Goal: Information Seeking & Learning: Check status

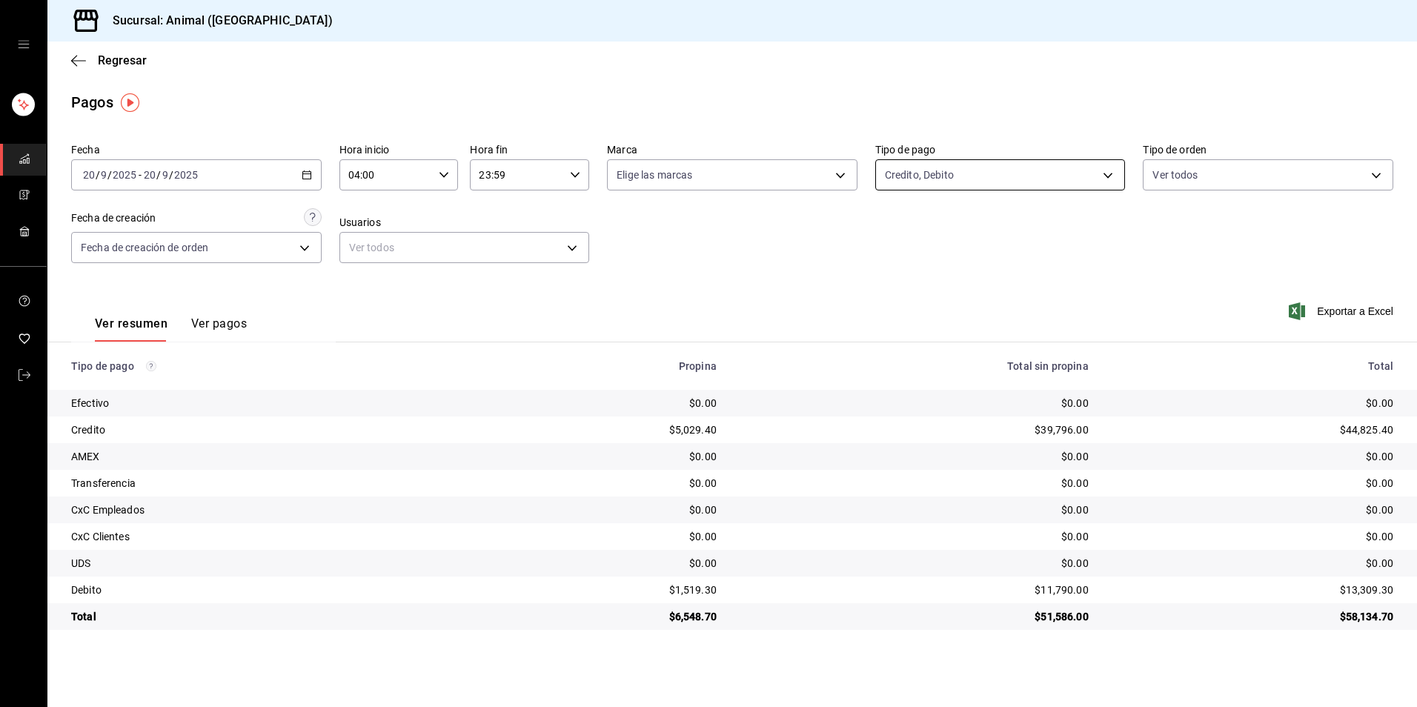
click at [1021, 176] on body "Sucursal: Animal (Tijuana) Regresar Pagos Fecha [DATE] [DATE] - [DATE] [DATE] H…" at bounding box center [708, 353] width 1417 height 707
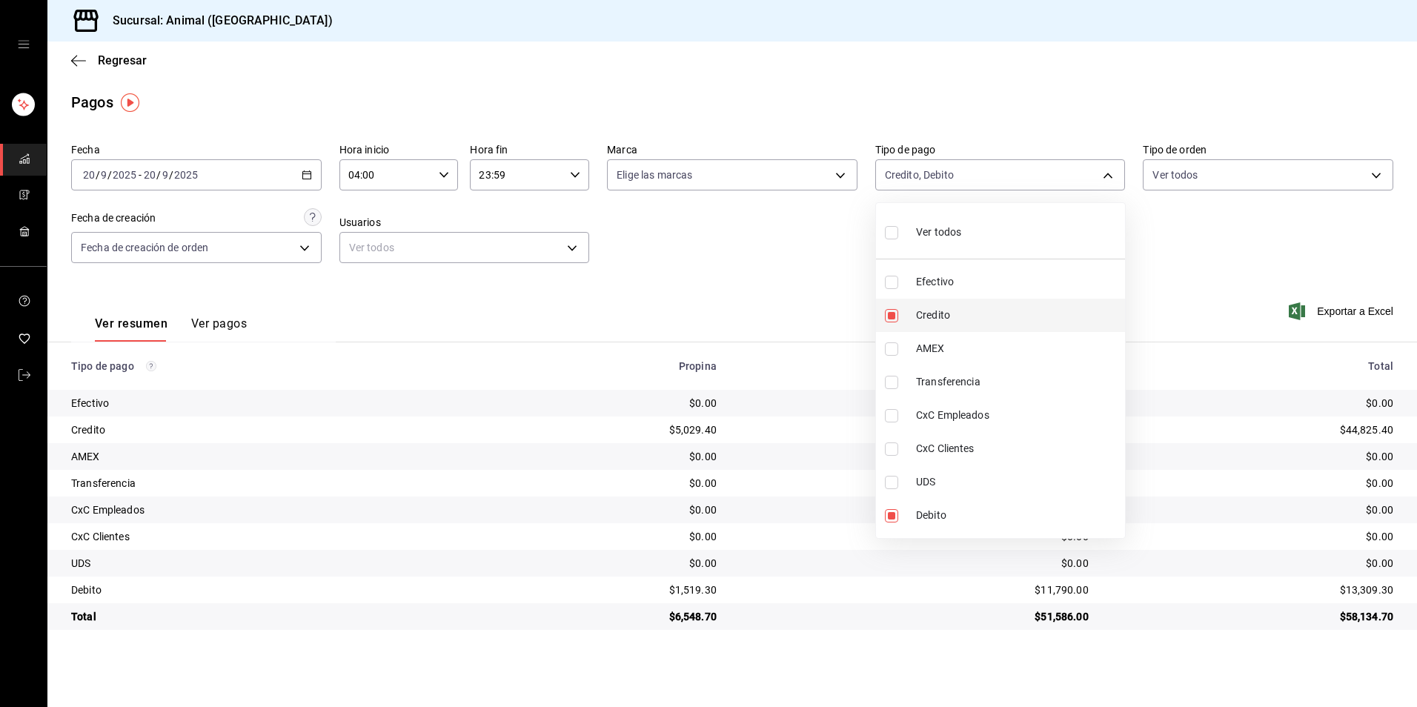
click at [956, 315] on span "Credito" at bounding box center [1017, 316] width 203 height 16
type input "c7b29183-a811-4137-9cfa-21a61cd2bc4a"
checkbox input "false"
click at [956, 315] on span "Credito" at bounding box center [1017, 316] width 203 height 16
type input "c7b29183-a811-4137-9cfa-21a61cd2bc4a,235ce608-f464-428a-9a71-314f665367d1"
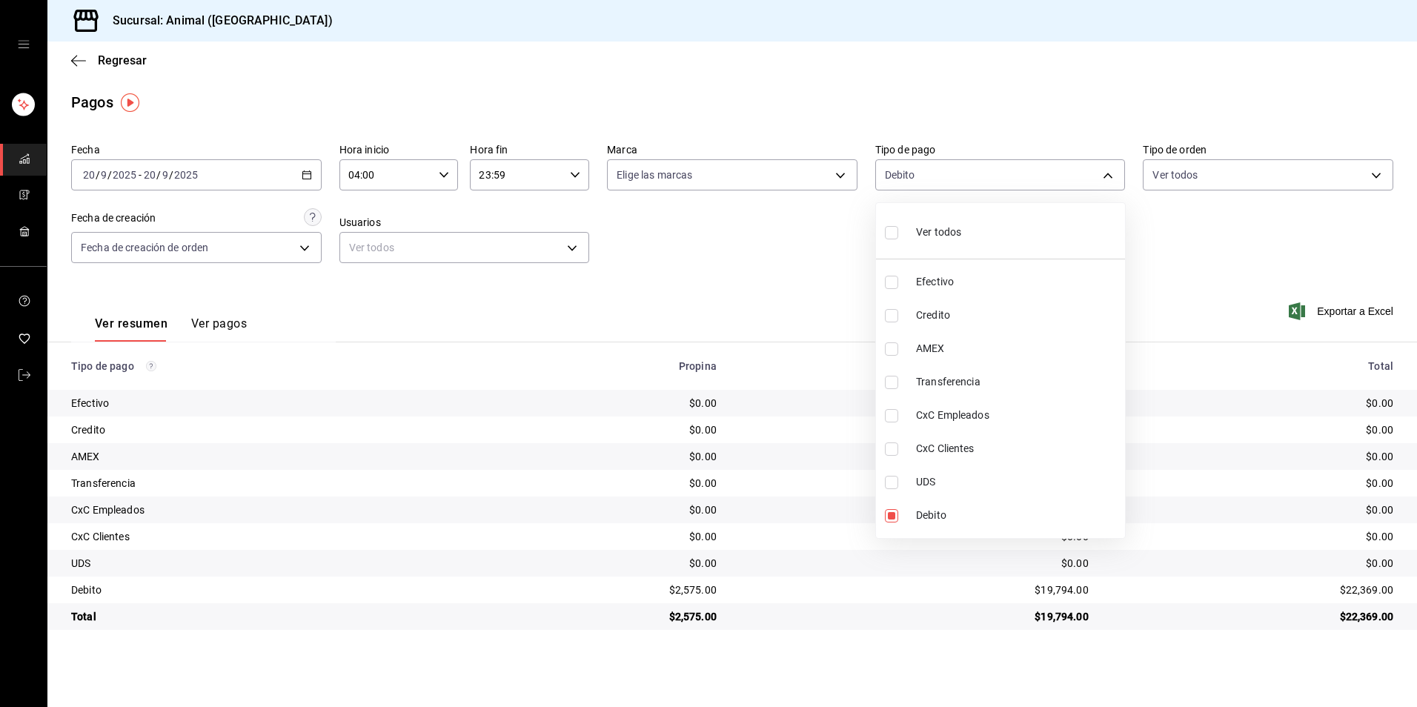
checkbox input "true"
click at [1043, 245] on li "Ver todos" at bounding box center [1000, 231] width 249 height 44
type input "b84c62b8-b02c-4970-ab2e-e166616419f2,235ce608-f464-428a-9a71-314f665367d1,53567…"
checkbox input "true"
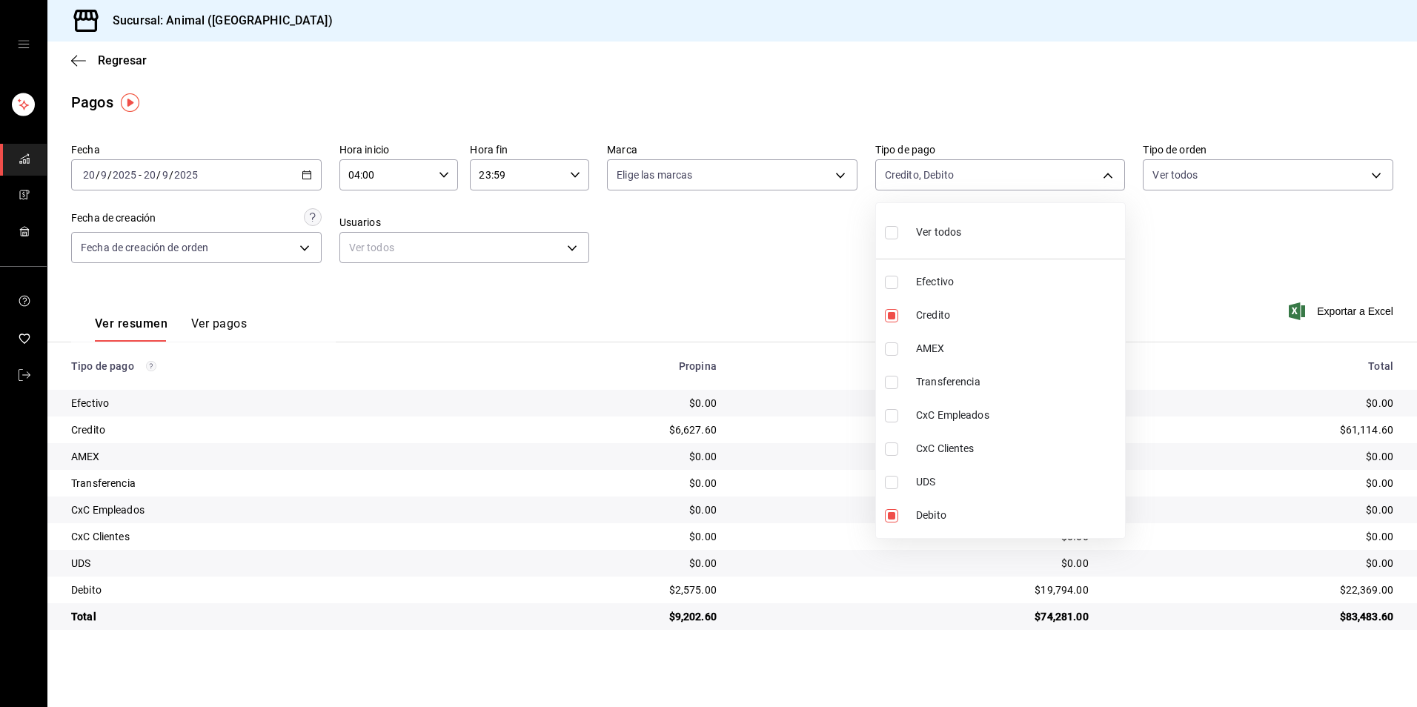
checkbox input "true"
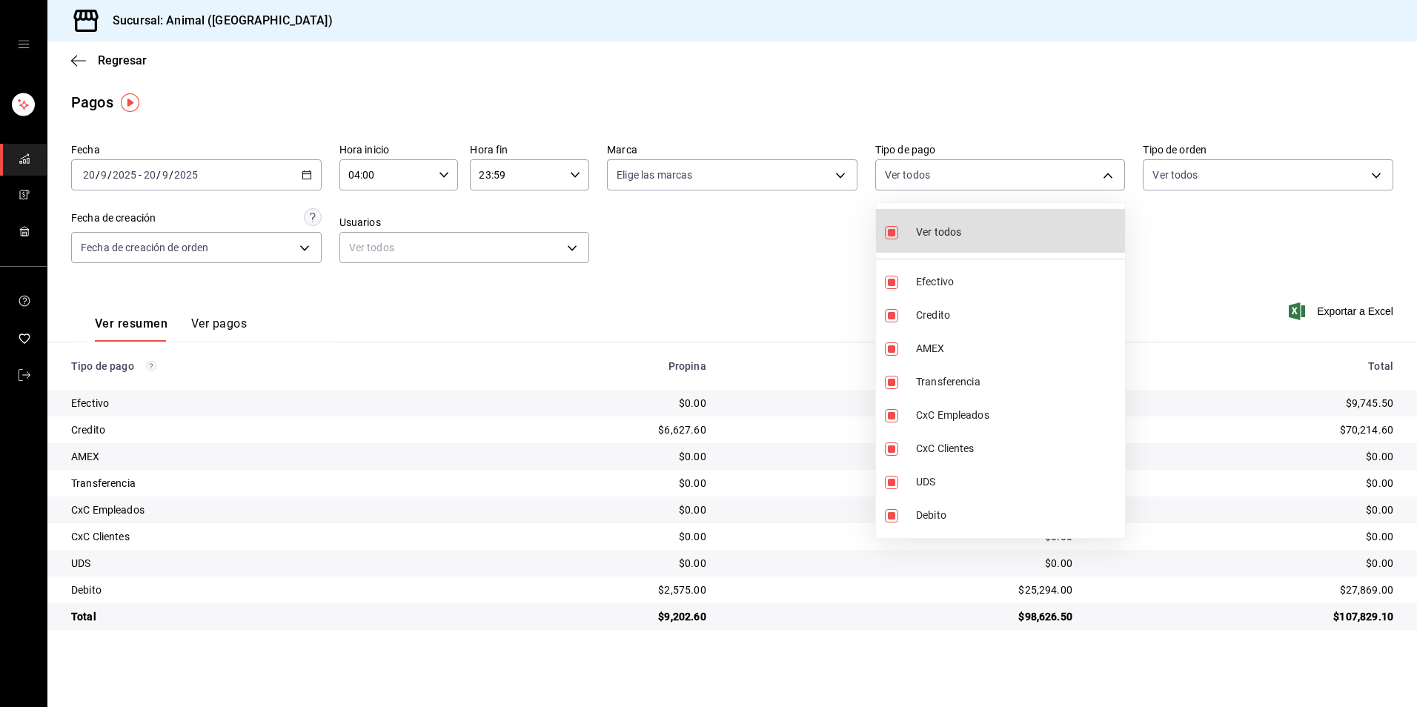
click at [1091, 122] on div at bounding box center [708, 353] width 1417 height 707
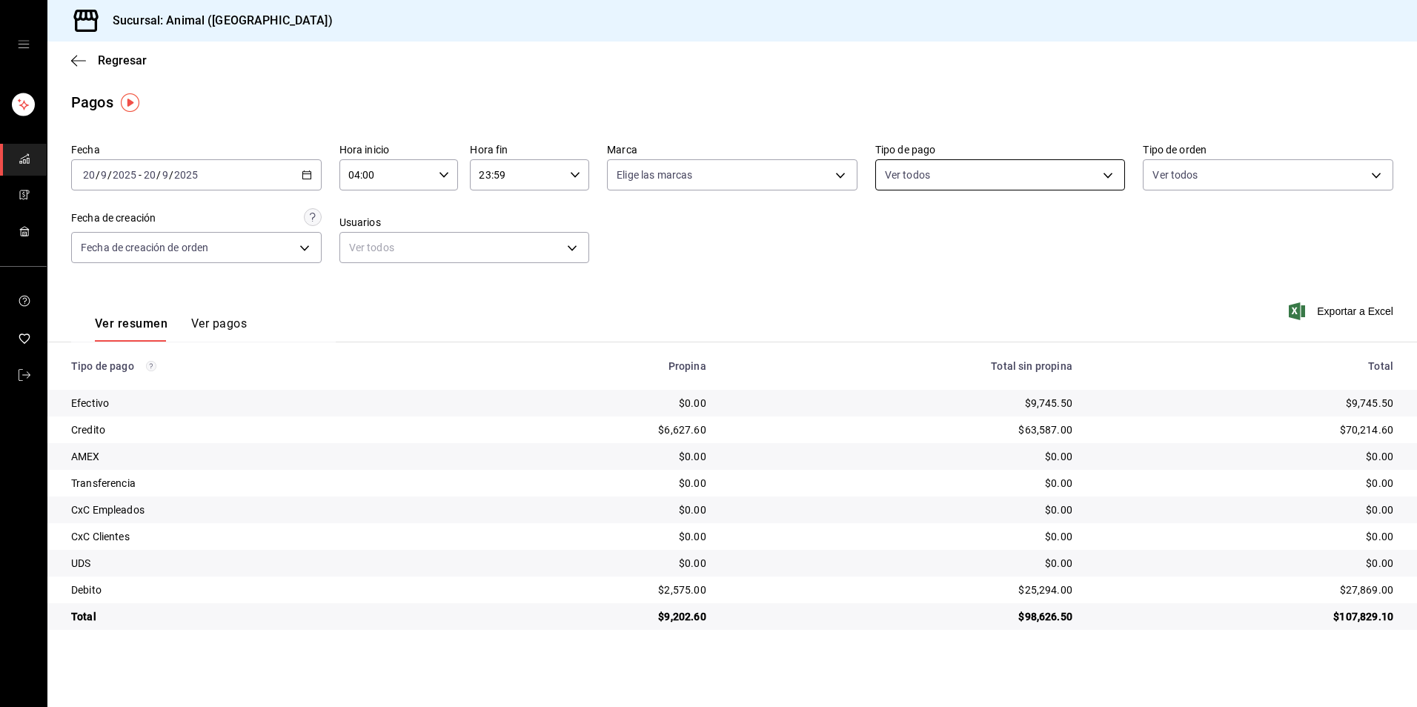
click at [1004, 167] on body "Sucursal: Animal (Tijuana) Regresar Pagos Fecha [DATE] [DATE] - [DATE] [DATE] H…" at bounding box center [708, 353] width 1417 height 707
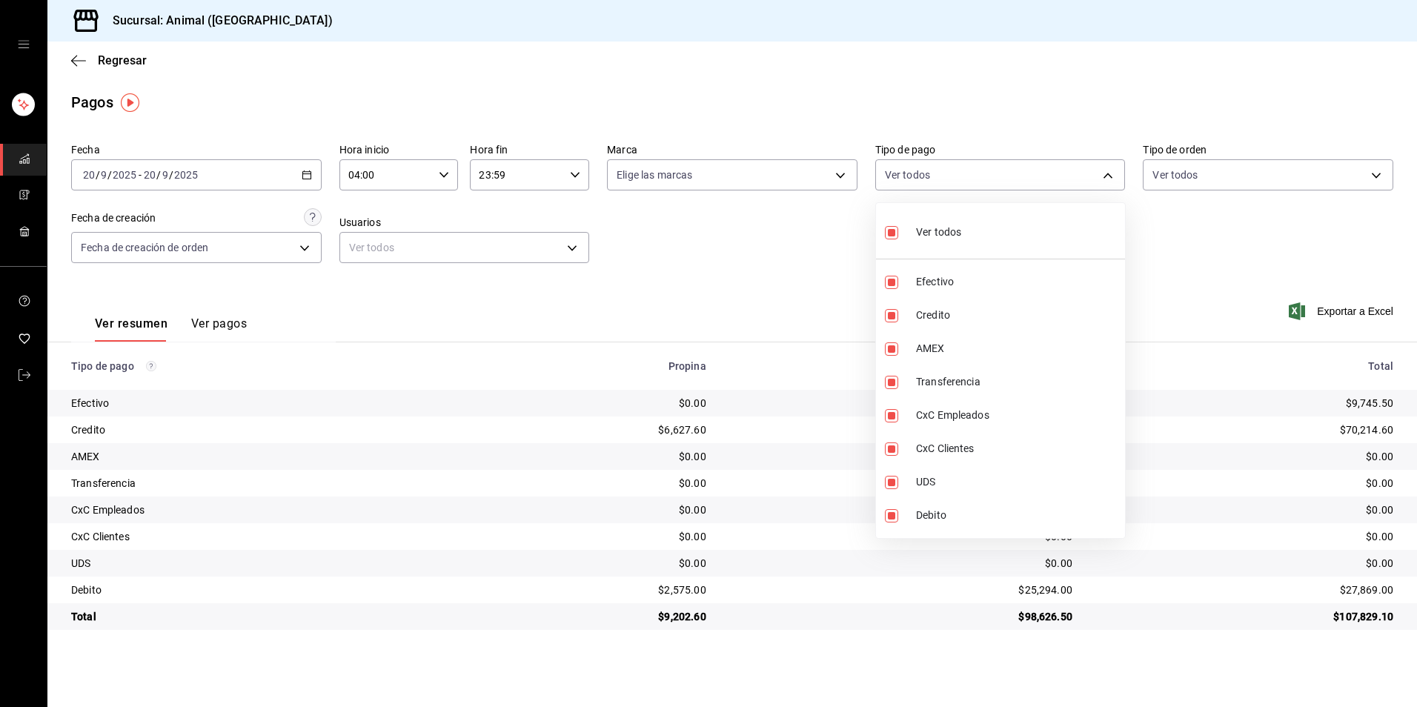
click at [954, 242] on div "Ver todos" at bounding box center [923, 231] width 76 height 32
checkbox input "false"
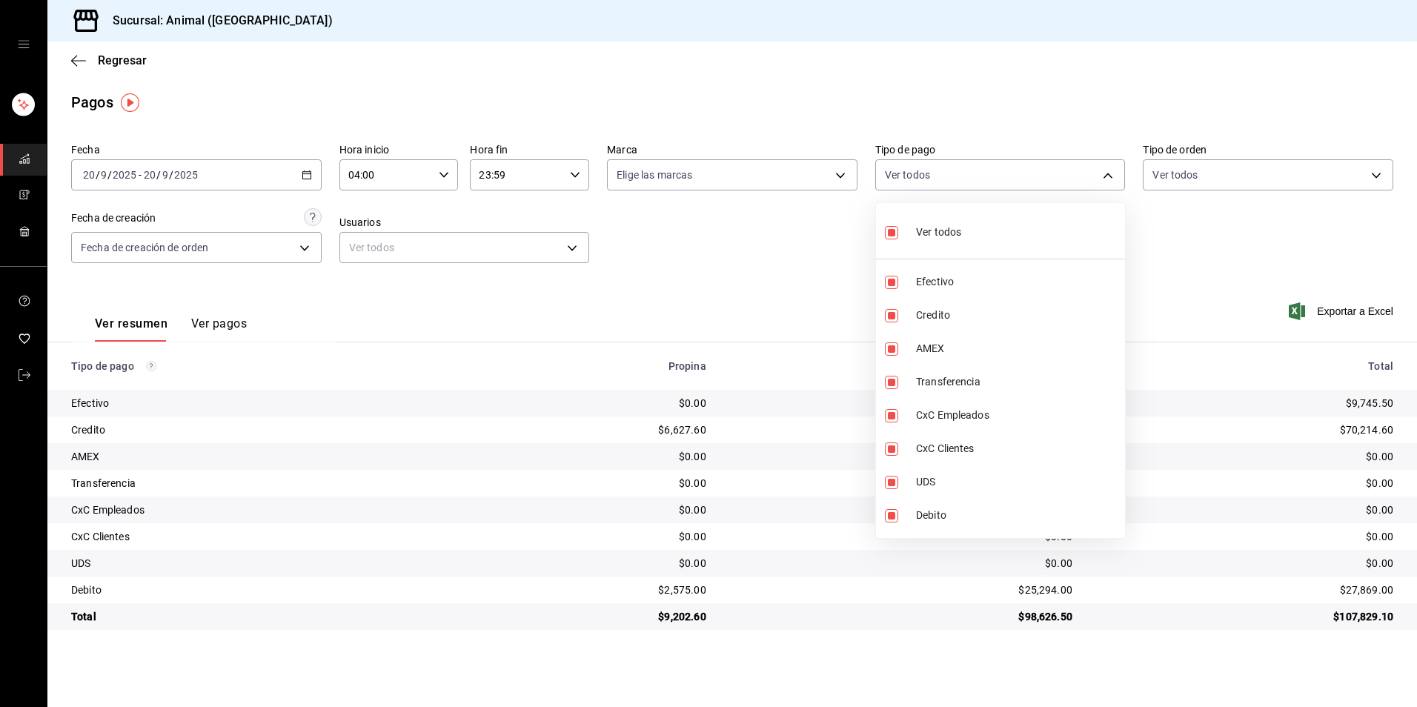
checkbox input "false"
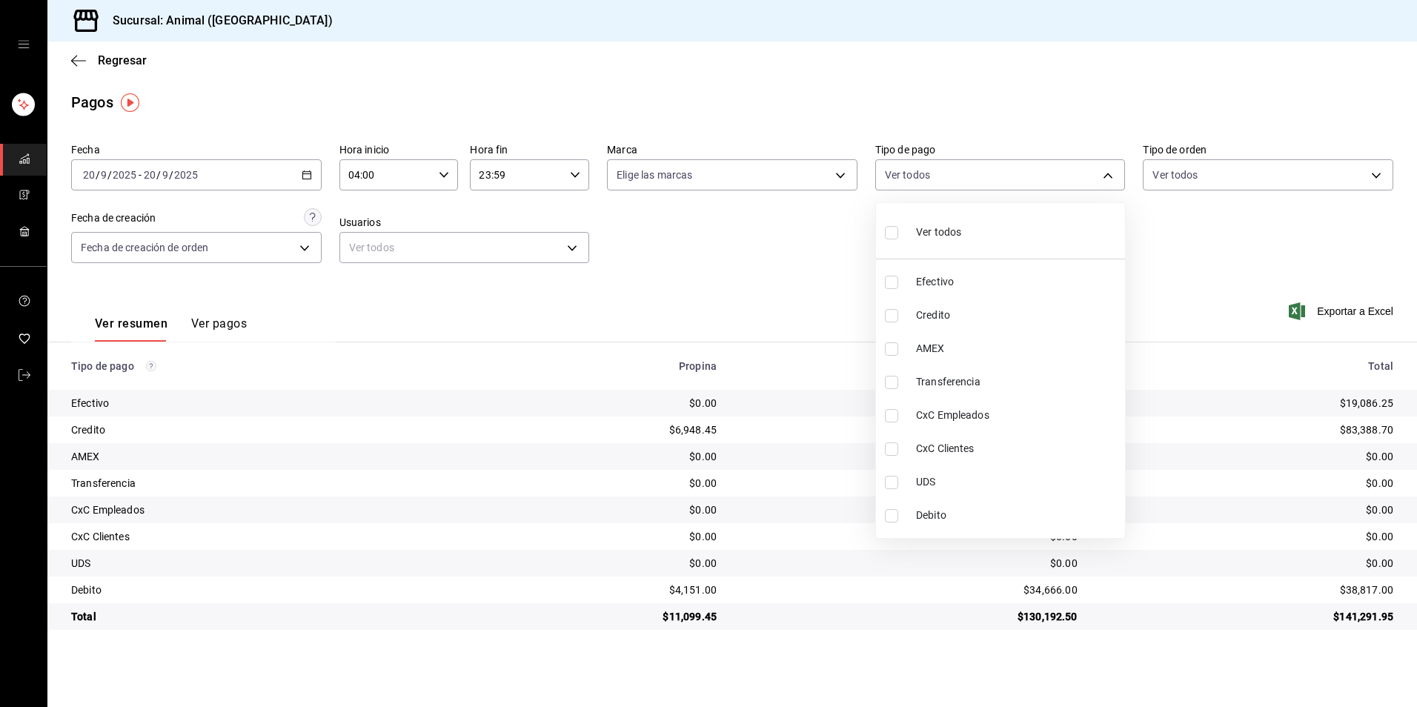
click at [946, 322] on span "Credito" at bounding box center [1017, 316] width 203 height 16
type input "235ce608-f464-428a-9a71-314f665367d1"
checkbox input "true"
click at [935, 518] on span "Debito" at bounding box center [1017, 516] width 203 height 16
type input "235ce608-f464-428a-9a71-314f665367d1,c7b29183-a811-4137-9cfa-21a61cd2bc4a"
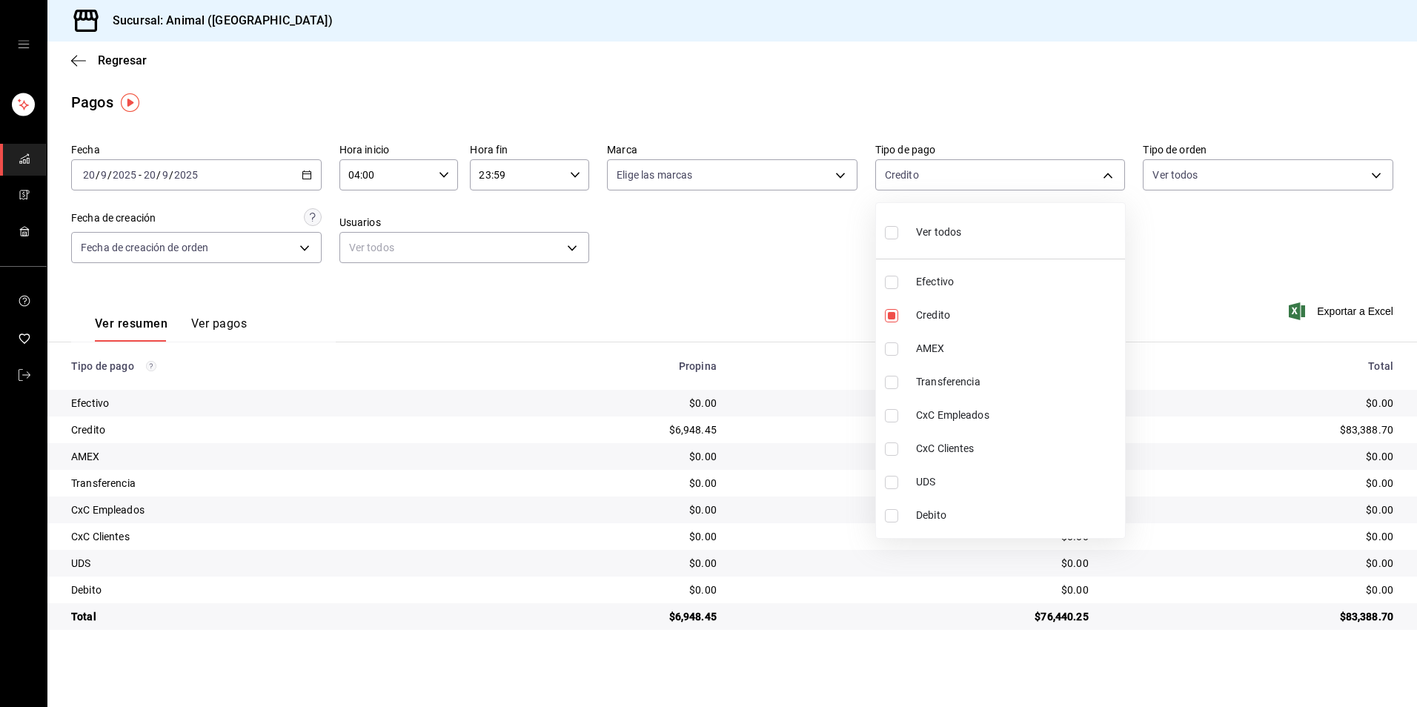
checkbox input "true"
click at [947, 232] on span "Ver todos" at bounding box center [938, 233] width 45 height 16
type input "b84c62b8-b02c-4970-ab2e-e166616419f2,235ce608-f464-428a-9a71-314f665367d1,53567…"
checkbox input "true"
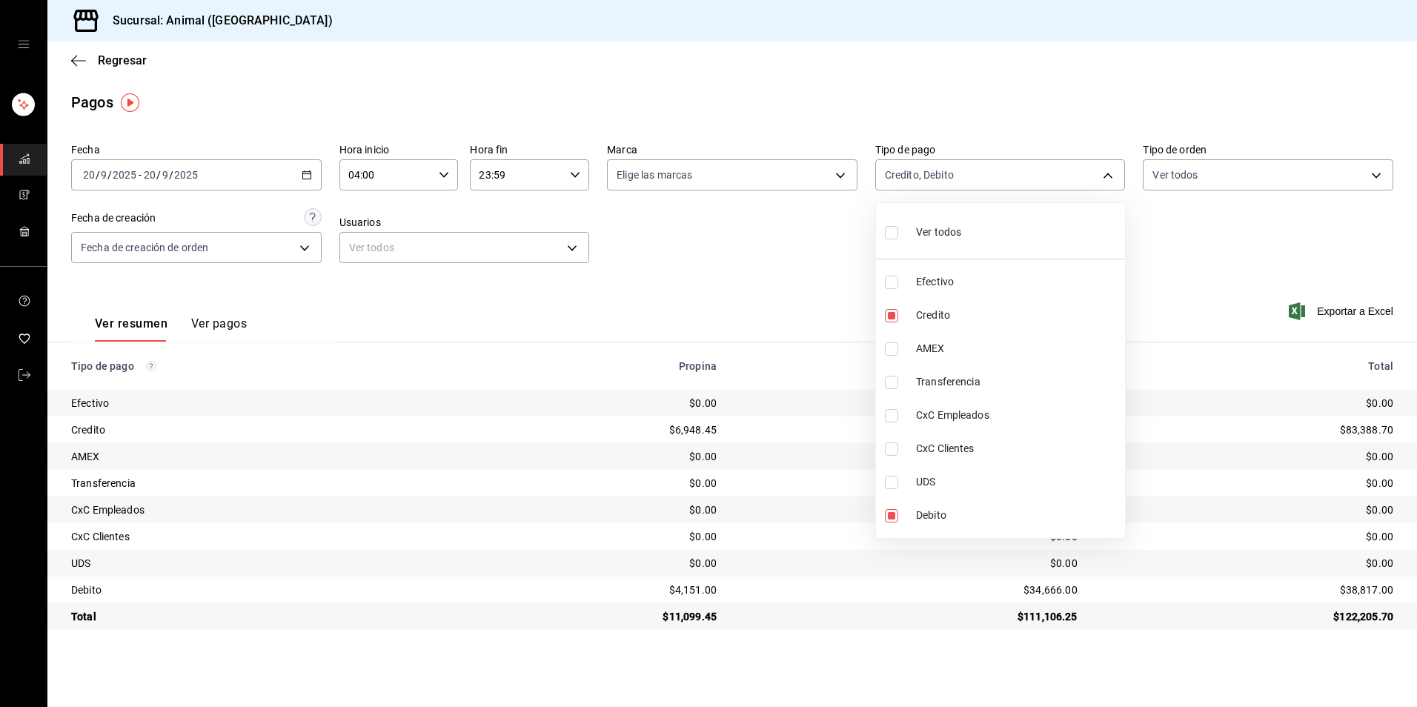
checkbox input "true"
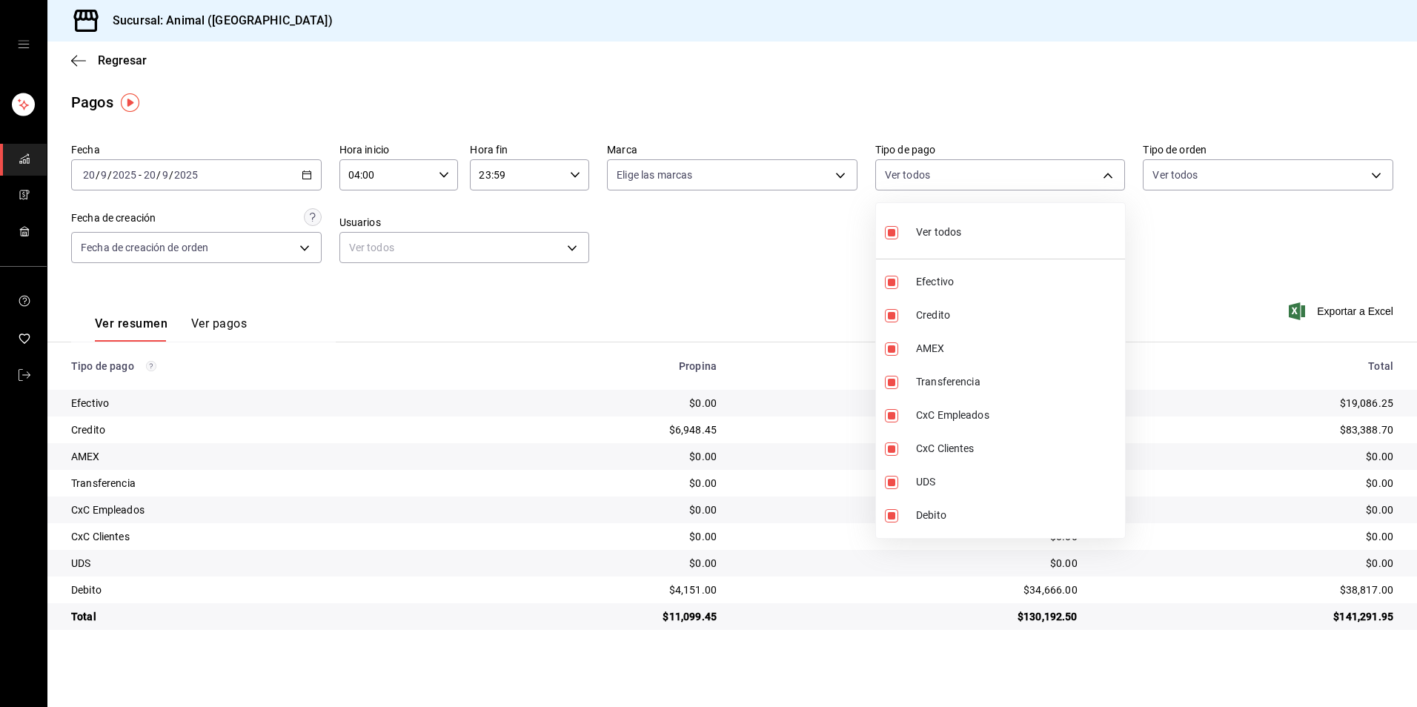
click at [946, 231] on span "Ver todos" at bounding box center [938, 233] width 45 height 16
checkbox input "false"
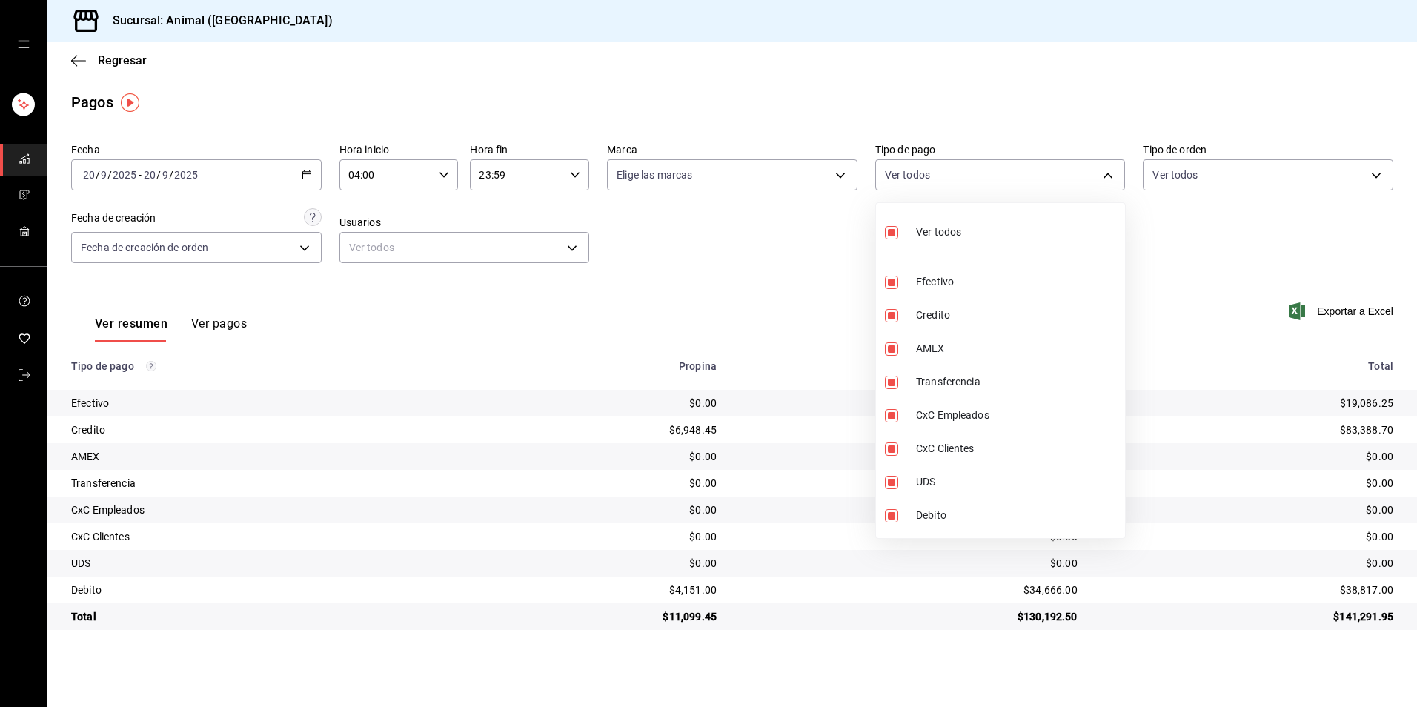
checkbox input "false"
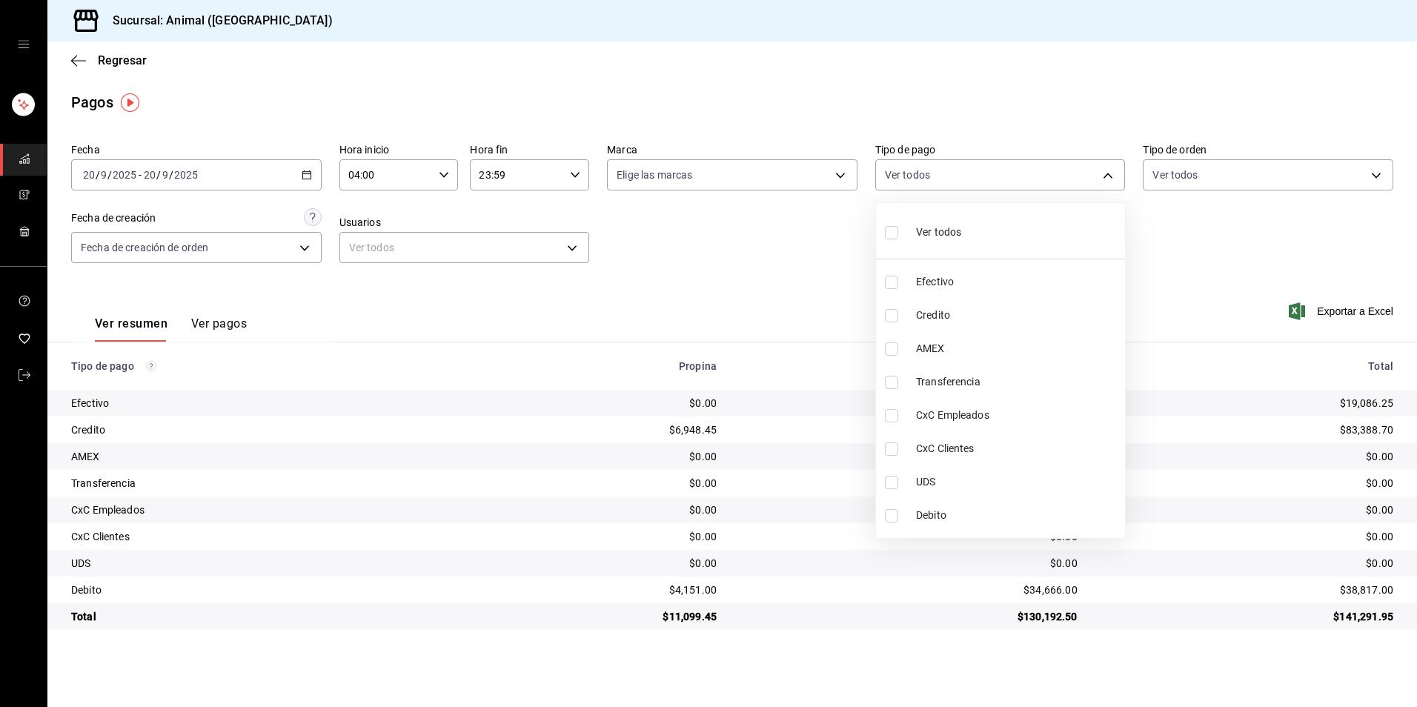
click at [736, 279] on div at bounding box center [708, 353] width 1417 height 707
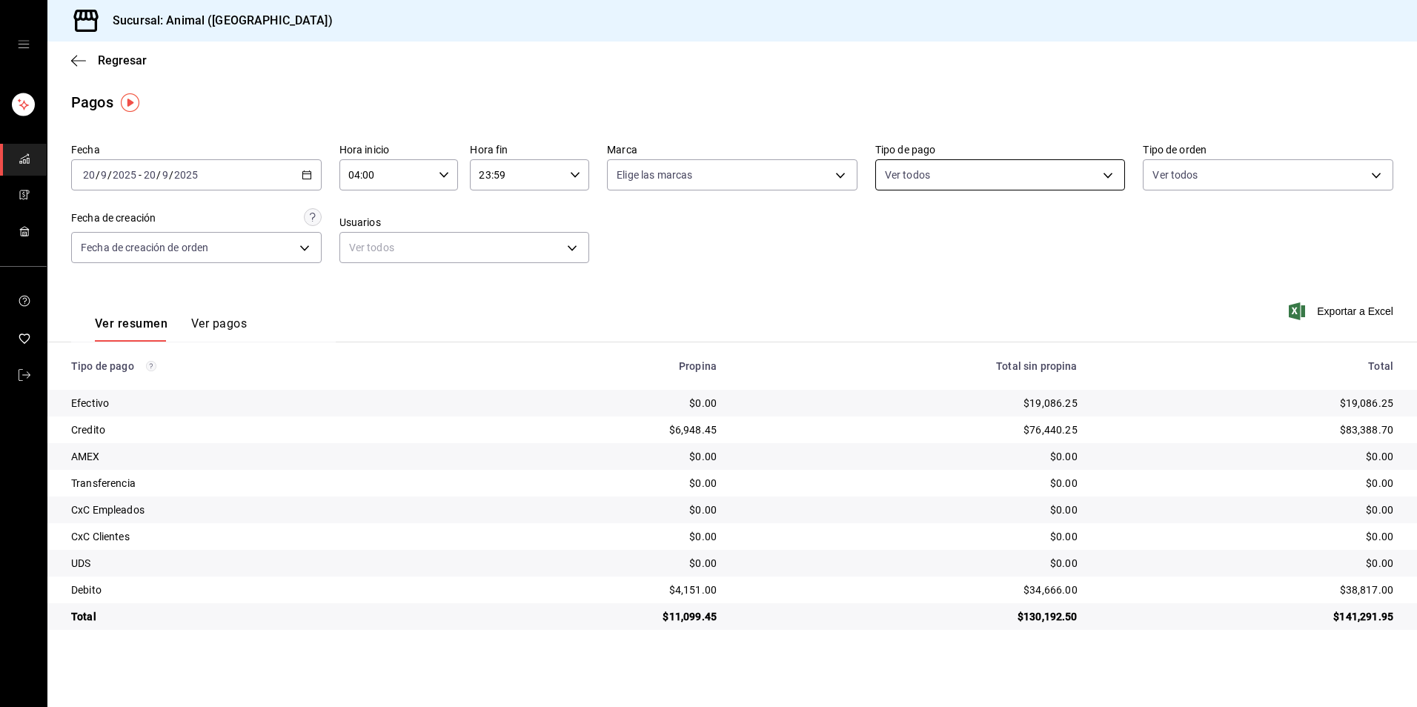
click at [1029, 174] on body "Sucursal: Animal (Tijuana) Regresar Pagos Fecha [DATE] [DATE] - [DATE] [DATE] H…" at bounding box center [708, 353] width 1417 height 707
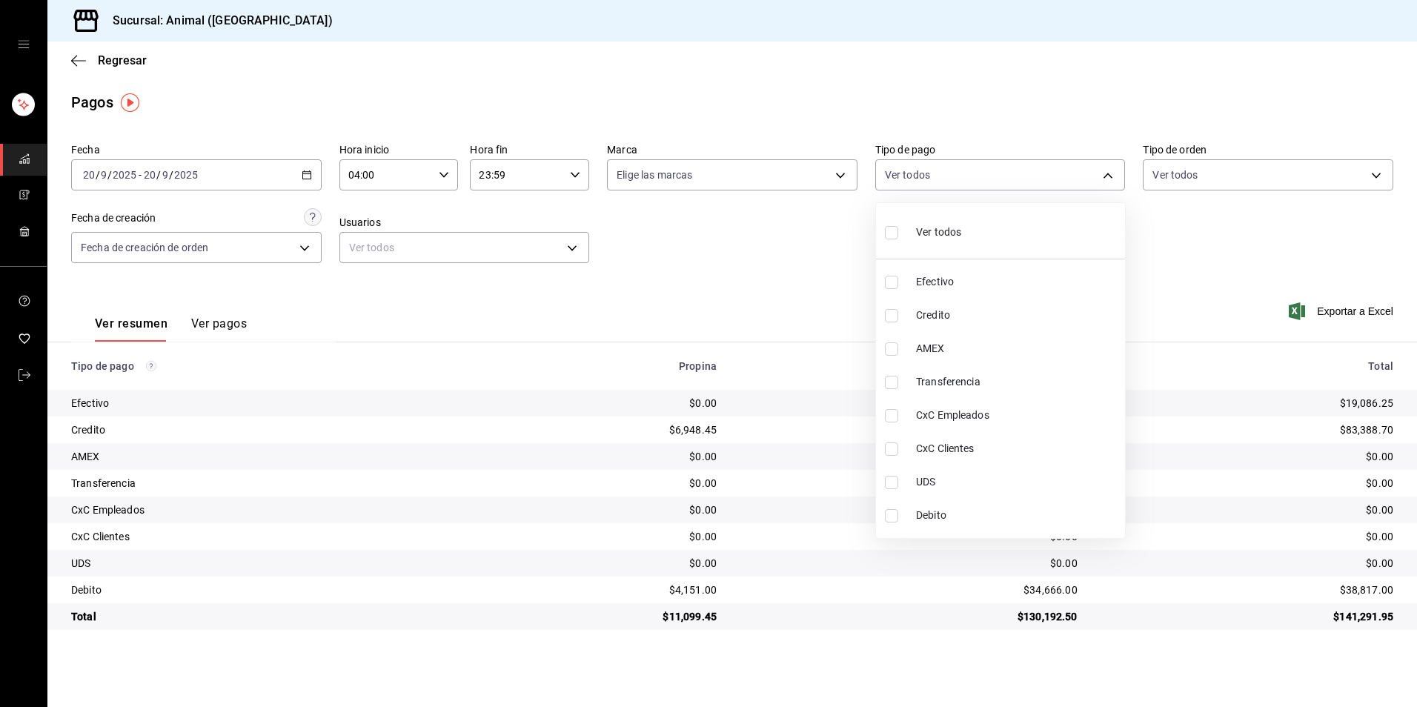
click at [967, 318] on span "Credito" at bounding box center [1017, 316] width 203 height 16
type input "235ce608-f464-428a-9a71-314f665367d1"
checkbox input "true"
click at [961, 512] on span "Debito" at bounding box center [1017, 516] width 203 height 16
type input "235ce608-f464-428a-9a71-314f665367d1,c7b29183-a811-4137-9cfa-21a61cd2bc4a"
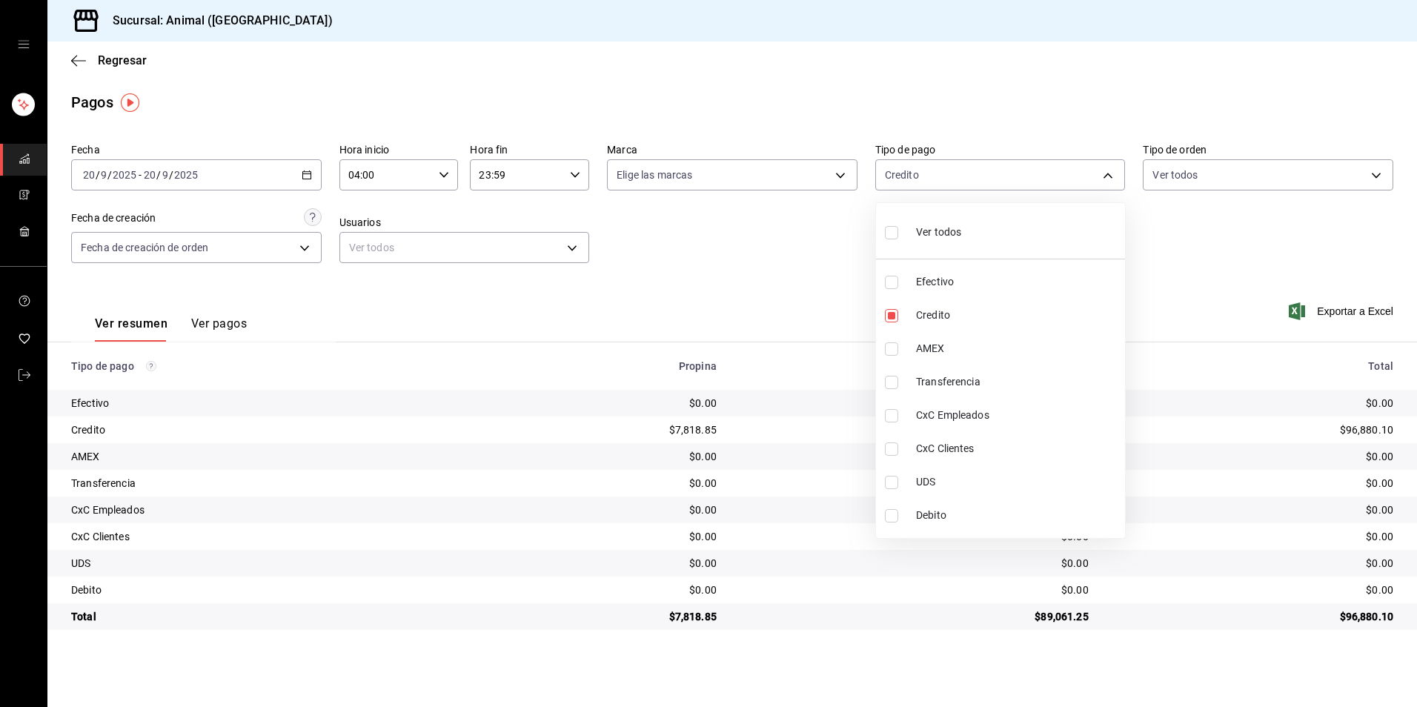
checkbox input "true"
click at [1084, 511] on span "Debito" at bounding box center [1017, 516] width 203 height 16
type input "235ce608-f464-428a-9a71-314f665367d1"
checkbox input "false"
click at [1049, 309] on span "Credito" at bounding box center [1017, 316] width 203 height 16
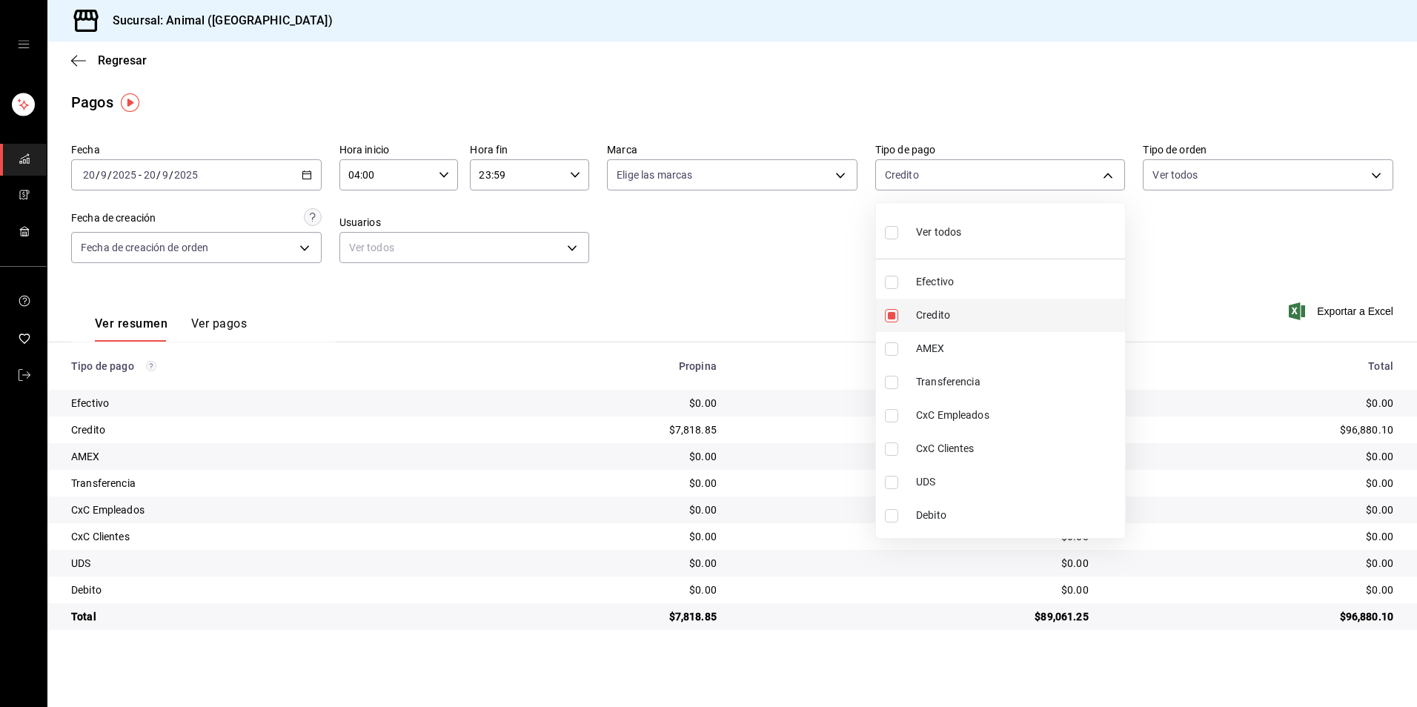
checkbox input "false"
click at [992, 302] on li "Credito" at bounding box center [1000, 315] width 249 height 33
type input "235ce608-f464-428a-9a71-314f665367d1"
checkbox input "true"
click at [992, 513] on span "Debito" at bounding box center [1017, 516] width 203 height 16
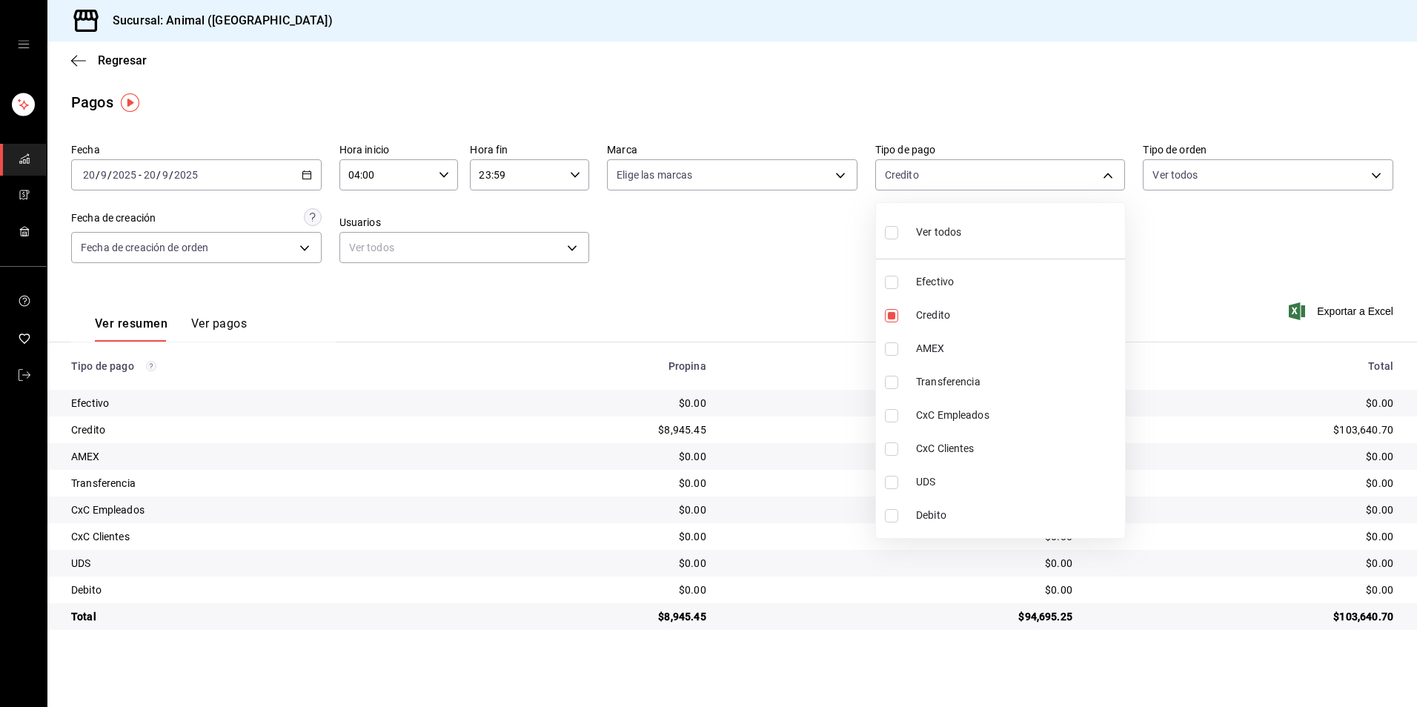
type input "235ce608-f464-428a-9a71-314f665367d1,c7b29183-a811-4137-9cfa-21a61cd2bc4a"
checkbox input "true"
drag, startPoint x: 903, startPoint y: 316, endPoint x: 946, endPoint y: 416, distance: 108.2
click at [903, 316] on label at bounding box center [894, 315] width 19 height 13
click at [898, 316] on input "checkbox" at bounding box center [891, 315] width 13 height 13
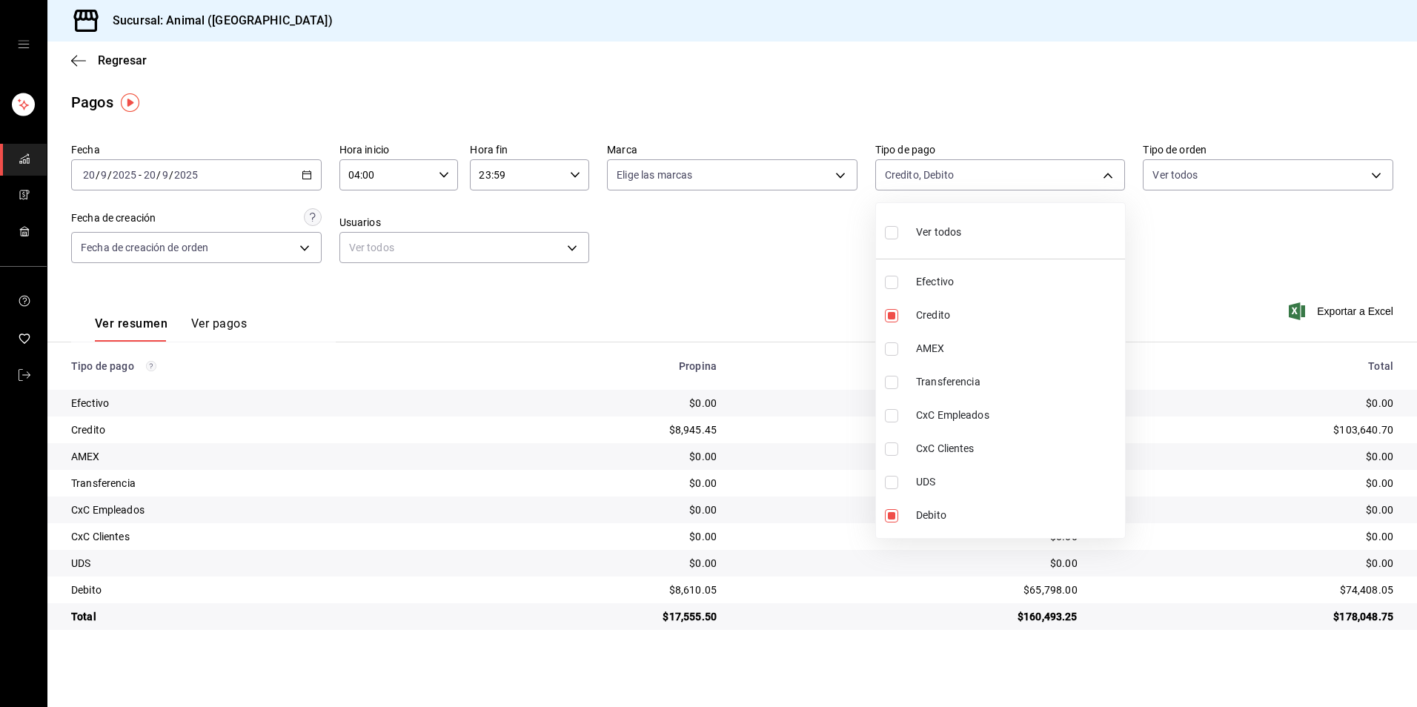
checkbox input "true"
click at [942, 494] on li "UDS" at bounding box center [1000, 481] width 249 height 33
type input "c7b29183-a811-4137-9cfa-21a61cd2bc4a,235ce608-f464-428a-9a71-314f665367d1,e2ee4…"
checkbox input "true"
click at [936, 505] on li "Debito" at bounding box center [1000, 515] width 249 height 33
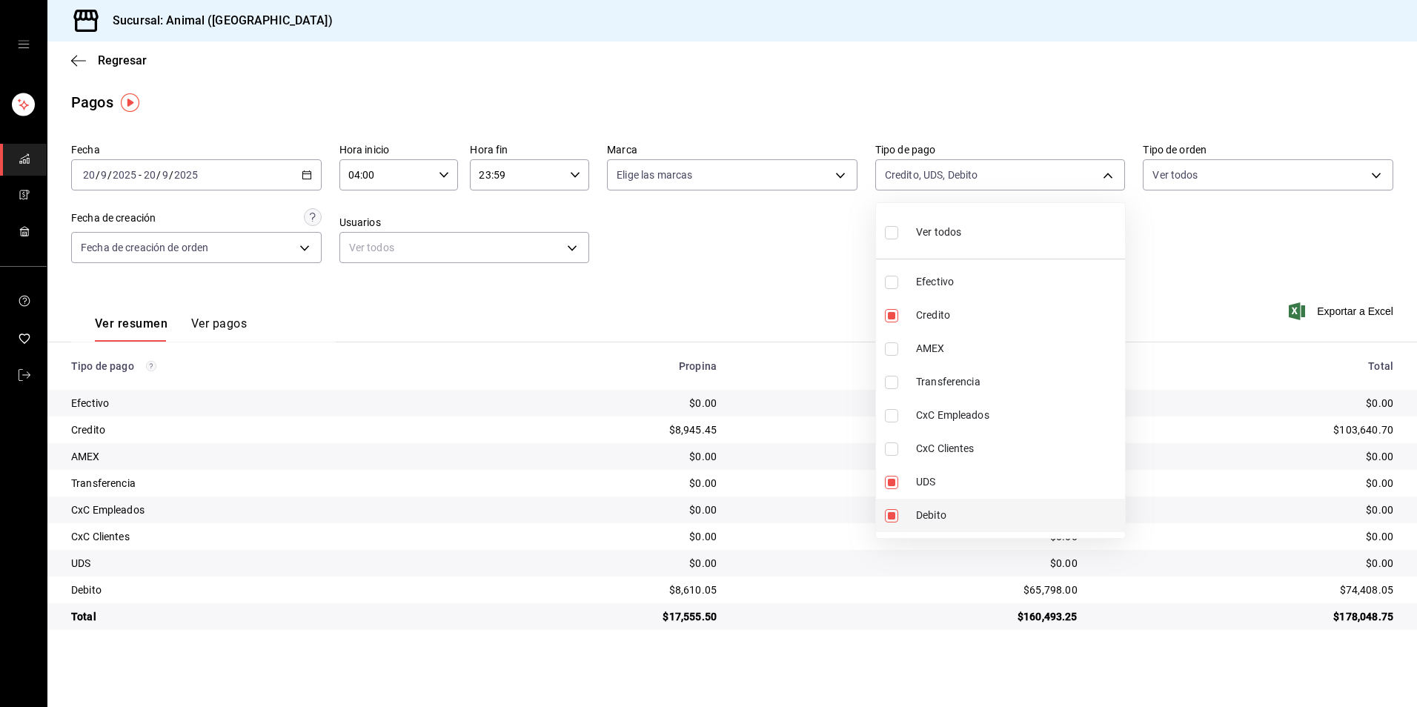
type input "235ce608-f464-428a-9a71-314f665367d1,e2ee48f9-33b4-4b57-b66f-f45886aba7f4"
checkbox input "false"
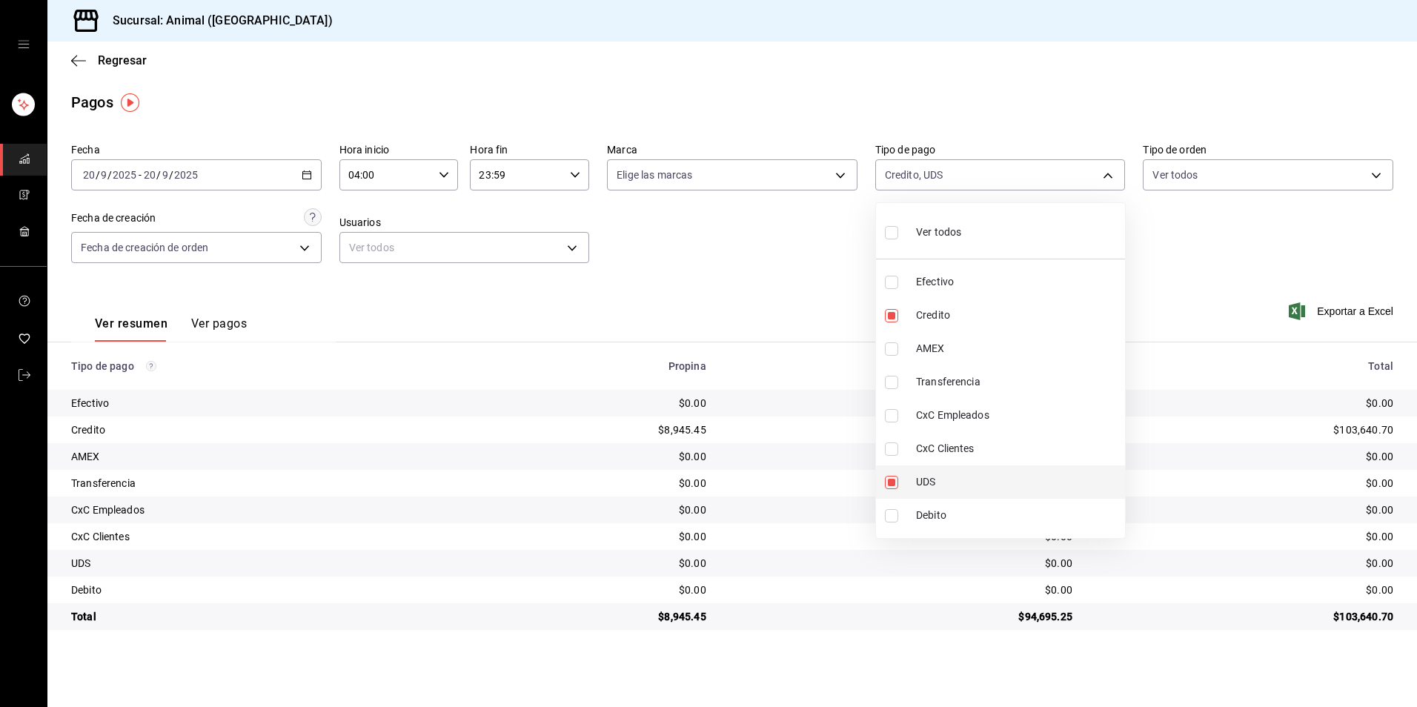
click at [937, 488] on span "UDS" at bounding box center [1017, 482] width 203 height 16
type input "235ce608-f464-428a-9a71-314f665367d1"
checkbox input "false"
click at [932, 313] on span "Credito" at bounding box center [1017, 316] width 203 height 16
checkbox input "false"
